Goal: Complete application form: Complete application form

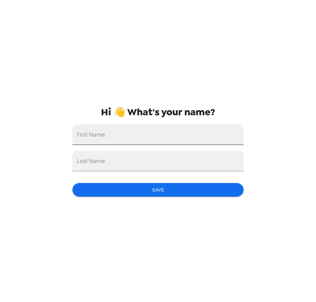
click at [127, 129] on input "First Name" at bounding box center [157, 134] width 171 height 20
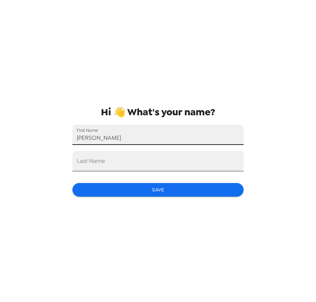
type input "Jess"
click at [98, 167] on input "Last Name" at bounding box center [157, 161] width 171 height 20
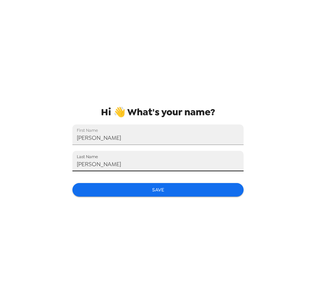
type input "Chen"
click at [116, 178] on div "Hi 👋 What's your name? First Name Jess Last Name Chen Save" at bounding box center [158, 151] width 183 height 302
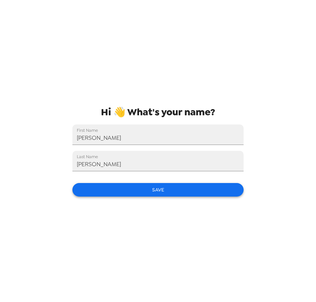
click at [114, 185] on button "Save" at bounding box center [157, 190] width 171 height 14
